Goal: Book appointment/travel/reservation

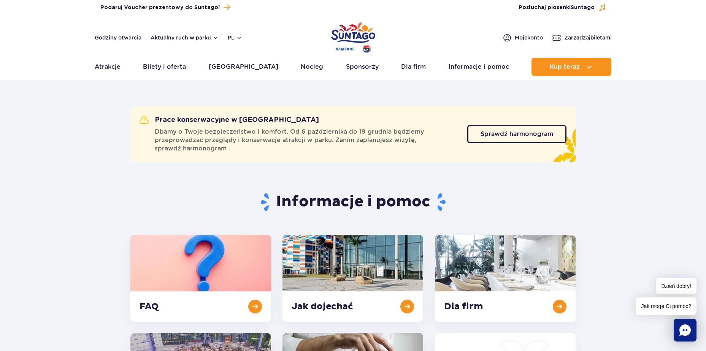
click at [353, 32] on img "Park of Poland" at bounding box center [353, 37] width 44 height 35
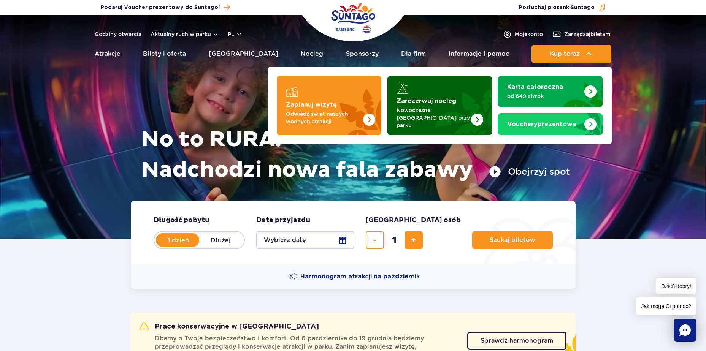
click at [437, 99] on strong "Zarezerwuj nocleg" at bounding box center [426, 101] width 60 height 6
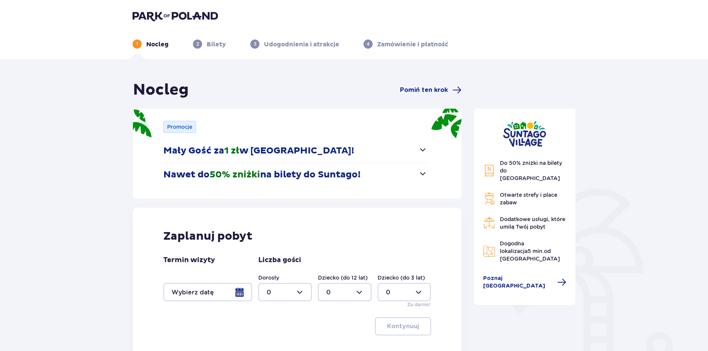
click at [244, 292] on div at bounding box center [207, 292] width 89 height 18
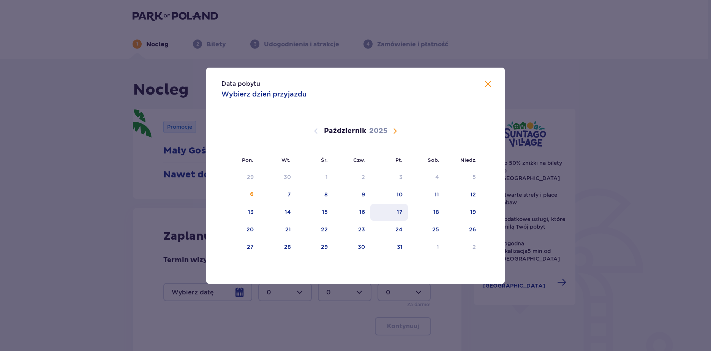
click at [394, 216] on div "17" at bounding box center [389, 212] width 38 height 17
click at [489, 211] on div "Wrzesień 2025 1 2 3 4 5 6 7 8 9 10 11 12 13 14 15 16 17 18 19 20 21 22 23 24 25…" at bounding box center [355, 256] width 299 height 290
click at [478, 210] on div "19" at bounding box center [463, 212] width 37 height 17
type input "17.10.25 - 19.10.25"
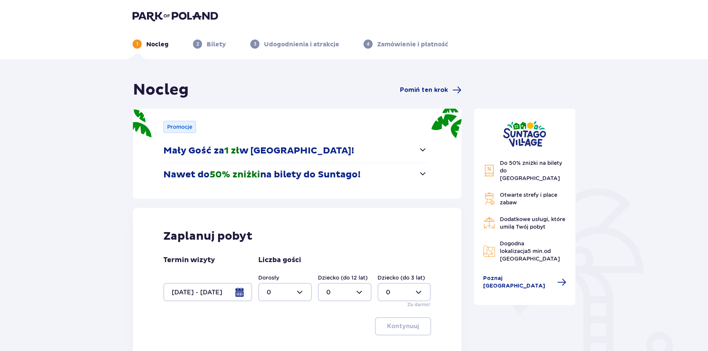
click at [283, 283] on div "Dorosły 0" at bounding box center [285, 287] width 54 height 27
click at [284, 288] on div at bounding box center [285, 292] width 54 height 18
click at [271, 244] on span "2" at bounding box center [285, 250] width 52 height 16
type input "2"
click at [324, 291] on div at bounding box center [345, 292] width 54 height 18
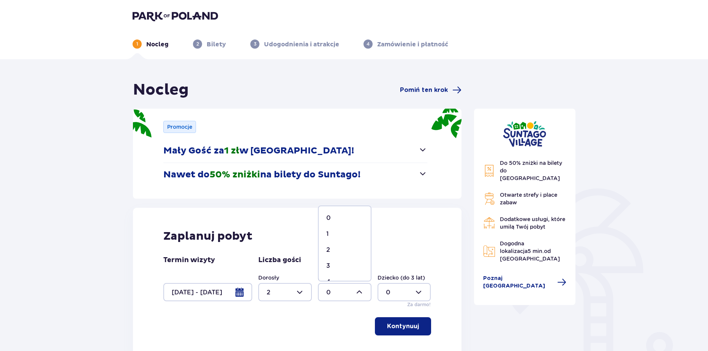
click at [330, 248] on div "2" at bounding box center [344, 250] width 37 height 8
type input "2"
click at [402, 328] on p "Kontynuuj" at bounding box center [403, 326] width 32 height 8
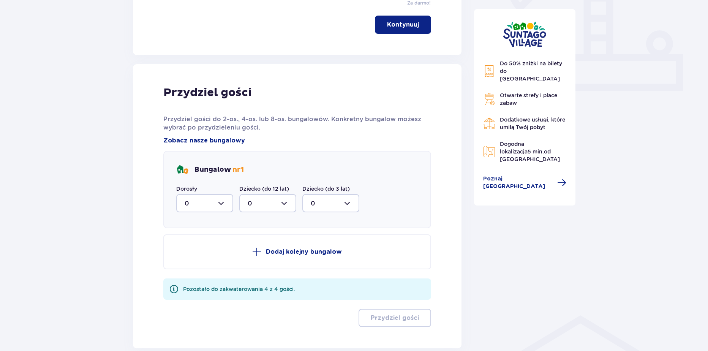
scroll to position [345, 0]
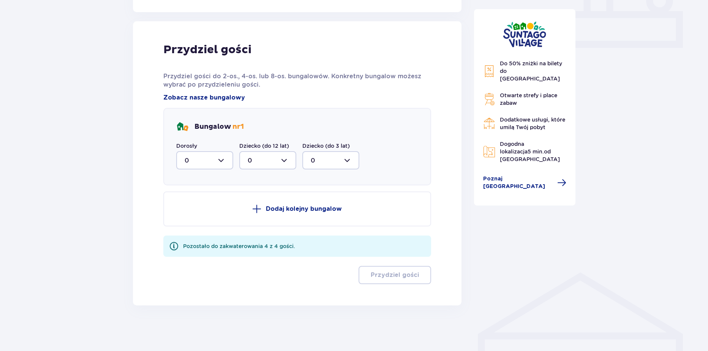
click at [201, 171] on div "Bungalow nr 1 Dorosły 0 Dziecko (do 12 lat) 0 Dziecko (do 3 lat) 0" at bounding box center [297, 147] width 268 height 78
click at [201, 167] on div at bounding box center [204, 160] width 57 height 18
click at [196, 214] on div "2" at bounding box center [205, 215] width 40 height 8
type input "2"
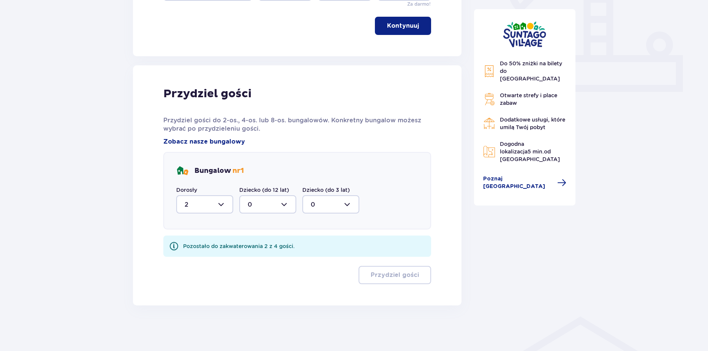
click at [271, 209] on div at bounding box center [267, 204] width 57 height 18
click at [257, 260] on div "2" at bounding box center [268, 259] width 40 height 8
type input "2"
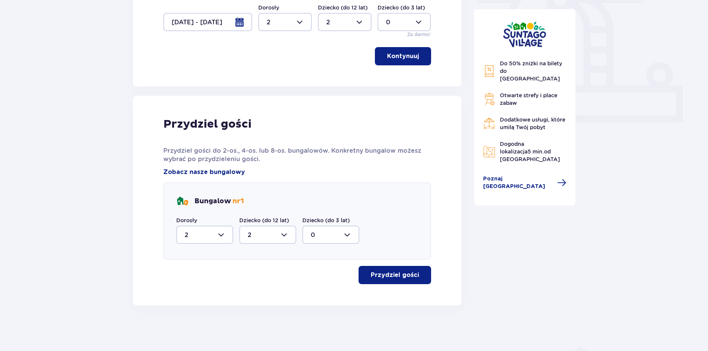
drag, startPoint x: 354, startPoint y: 272, endPoint x: 361, endPoint y: 273, distance: 6.9
click at [361, 273] on div "Przydziel gości" at bounding box center [297, 275] width 268 height 18
click at [363, 273] on button "Przydziel gości" at bounding box center [395, 275] width 73 height 18
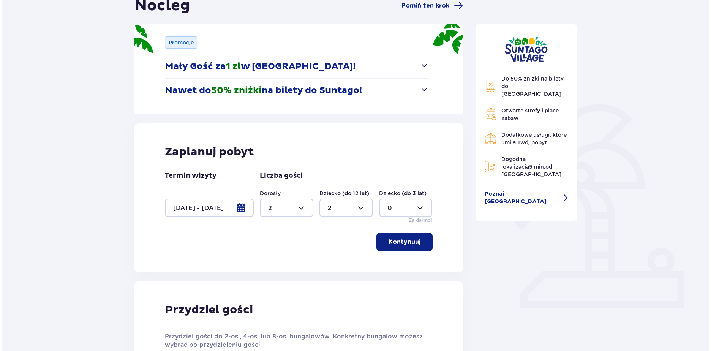
scroll to position [74, 0]
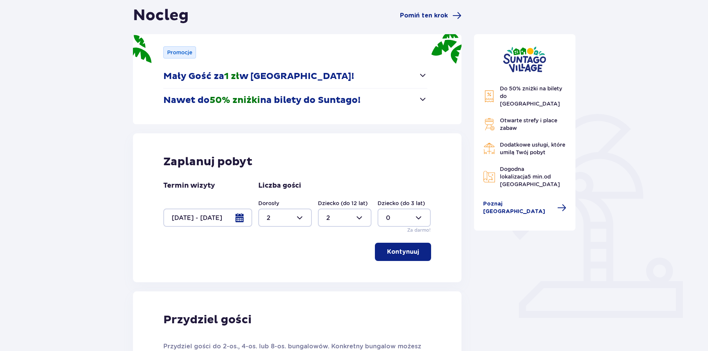
click at [239, 225] on div at bounding box center [207, 218] width 89 height 18
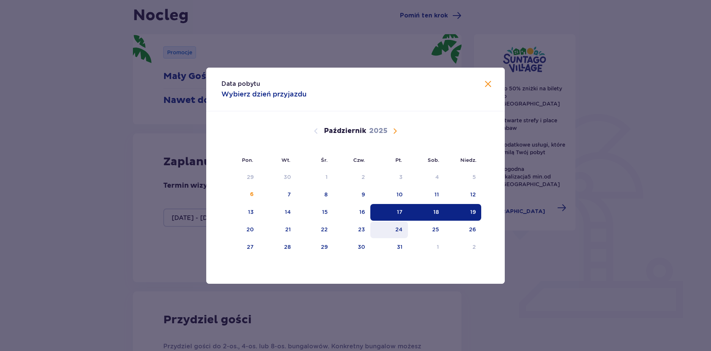
click at [385, 237] on div "24" at bounding box center [389, 229] width 38 height 17
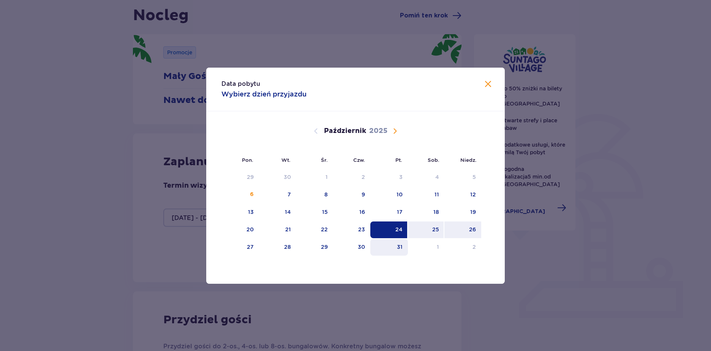
click at [460, 229] on div "26" at bounding box center [463, 229] width 37 height 17
type input "24.10.25 - 26.10.25"
type input "0"
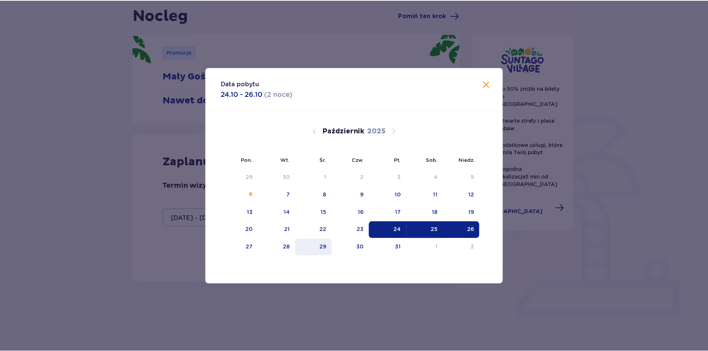
scroll to position [71, 0]
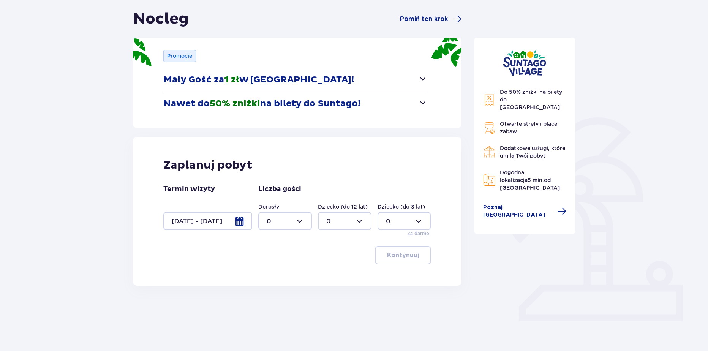
click at [272, 223] on div at bounding box center [285, 221] width 54 height 18
click at [265, 301] on span "4" at bounding box center [285, 299] width 52 height 16
type input "4"
click at [429, 260] on button "Kontynuuj" at bounding box center [403, 255] width 56 height 18
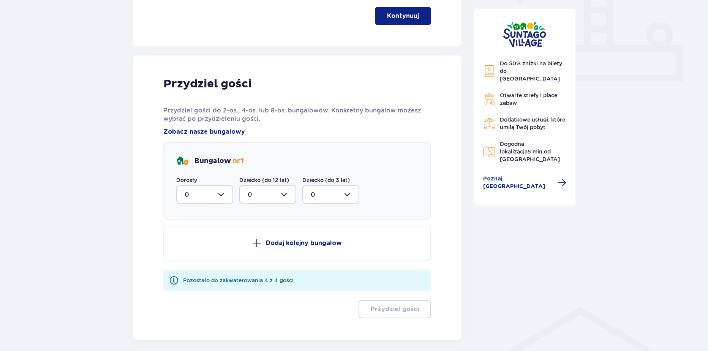
scroll to position [345, 0]
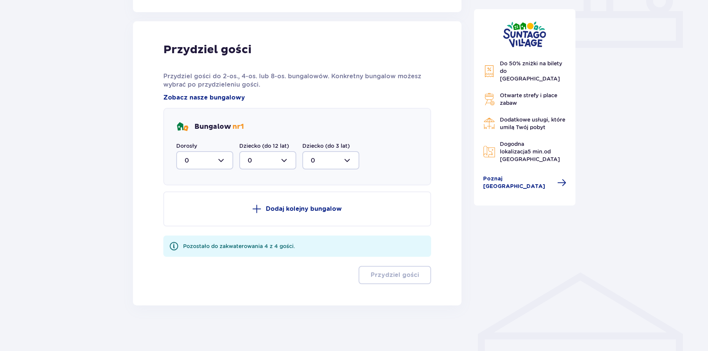
click at [226, 158] on div at bounding box center [204, 160] width 57 height 18
click at [193, 236] on div "4" at bounding box center [205, 234] width 40 height 8
type input "4"
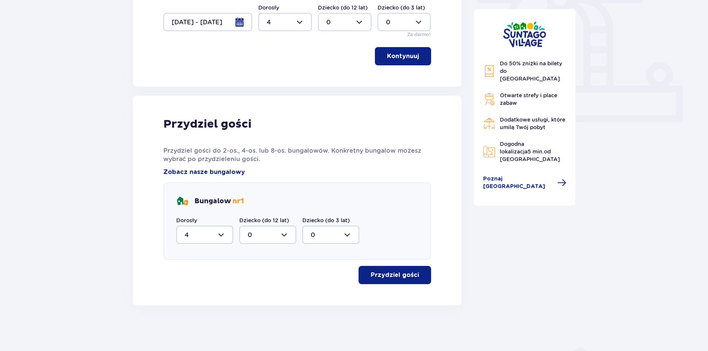
scroll to position [270, 0]
drag, startPoint x: 351, startPoint y: 269, endPoint x: 367, endPoint y: 272, distance: 16.1
click at [353, 271] on div "Przydziel gości" at bounding box center [297, 275] width 268 height 18
click at [371, 272] on p "Przydziel gości" at bounding box center [395, 275] width 48 height 8
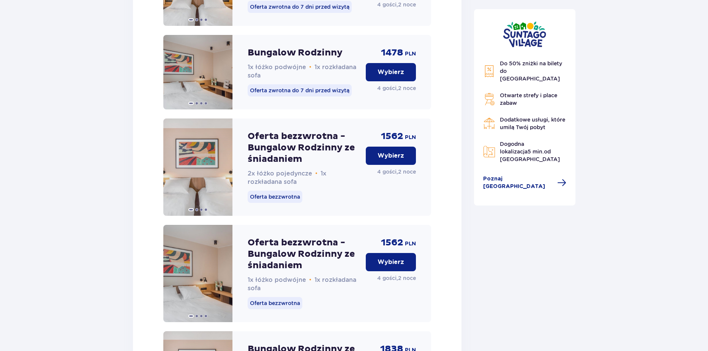
scroll to position [933, 0]
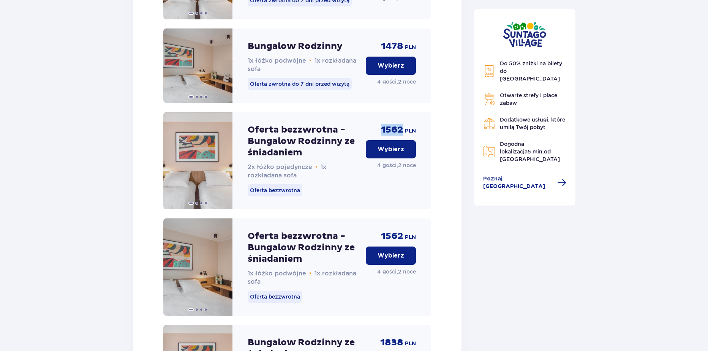
drag, startPoint x: 381, startPoint y: 134, endPoint x: 402, endPoint y: 136, distance: 21.0
click at [402, 136] on span "1562" at bounding box center [392, 129] width 22 height 11
copy span "1562"
